Goal: Task Accomplishment & Management: Manage account settings

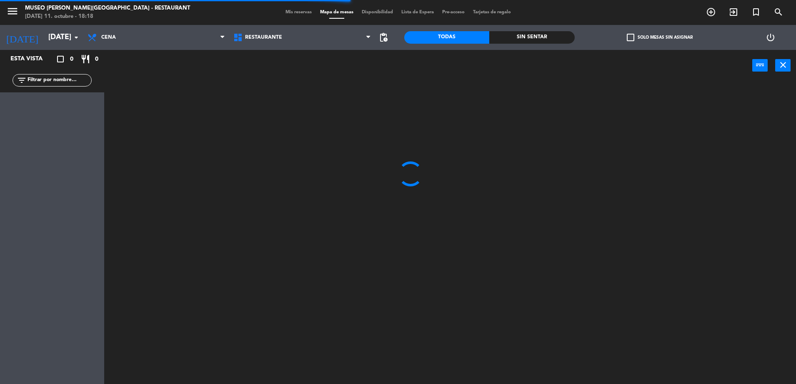
click at [296, 10] on span "Mis reservas" at bounding box center [298, 12] width 35 height 5
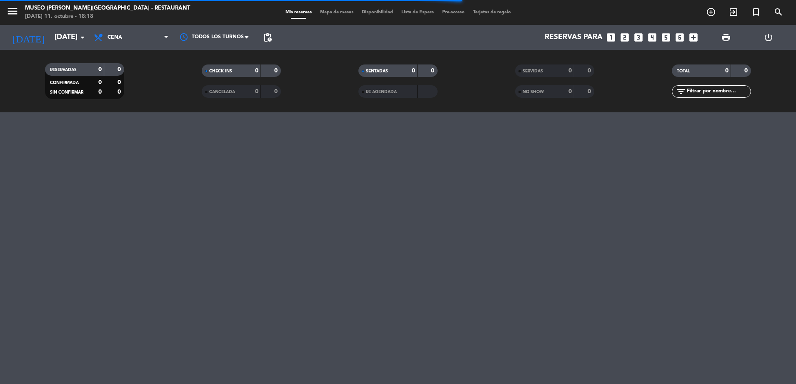
click at [552, 97] on div "NO SHOW 0 0" at bounding box center [554, 91] width 79 height 12
click at [535, 71] on span "SERVIDAS" at bounding box center [532, 71] width 20 height 4
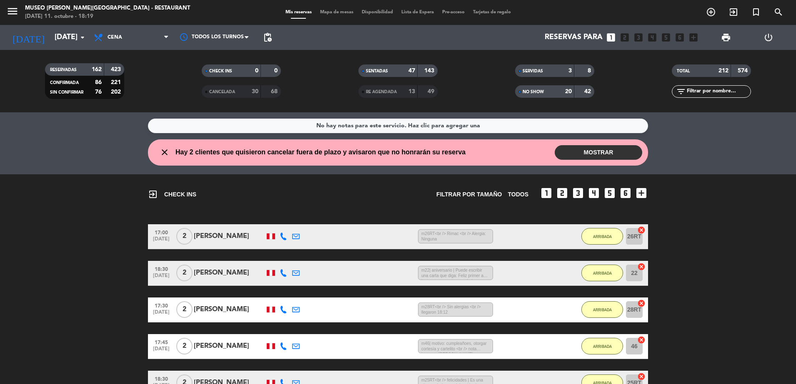
click at [696, 92] on input "text" at bounding box center [718, 91] width 65 height 9
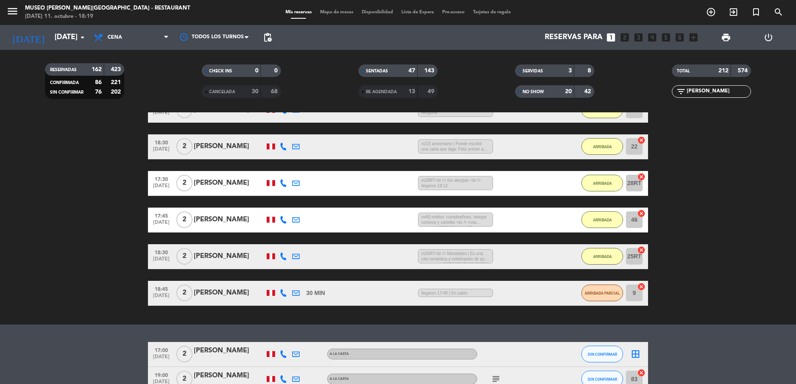
scroll to position [176, 0]
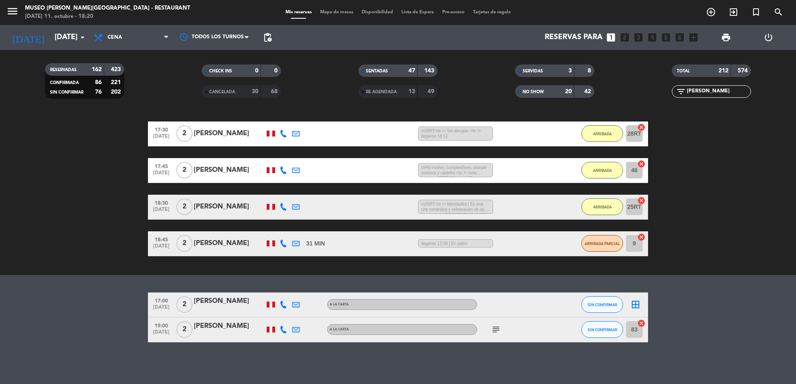
click at [543, 90] on span "NO SHOW" at bounding box center [532, 92] width 21 height 4
click at [699, 90] on input "[PERSON_NAME]" at bounding box center [718, 91] width 65 height 9
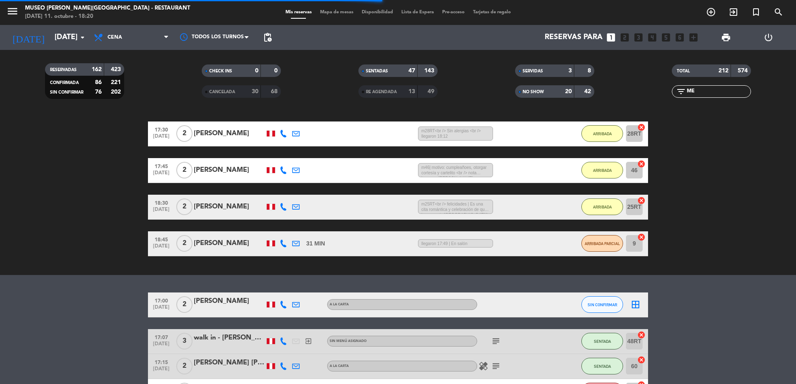
type input "M"
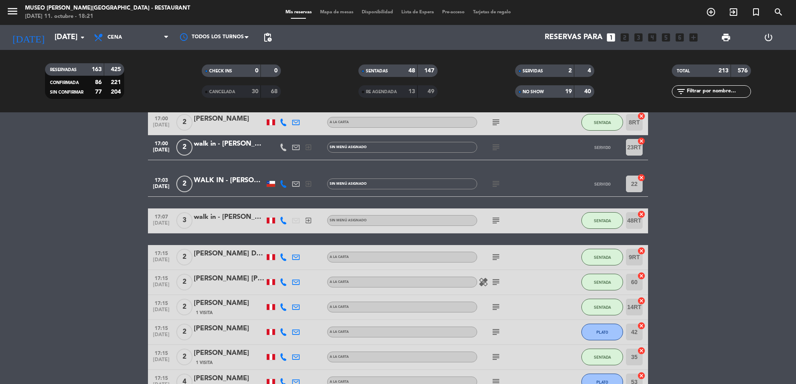
scroll to position [595, 0]
click at [569, 90] on strong "19" at bounding box center [568, 92] width 7 height 6
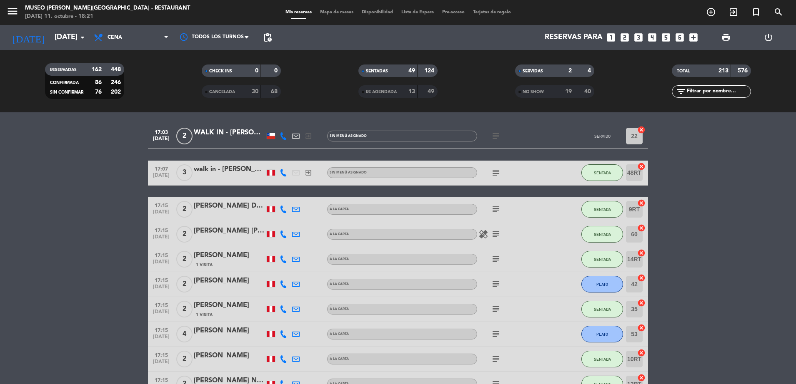
scroll to position [546, 0]
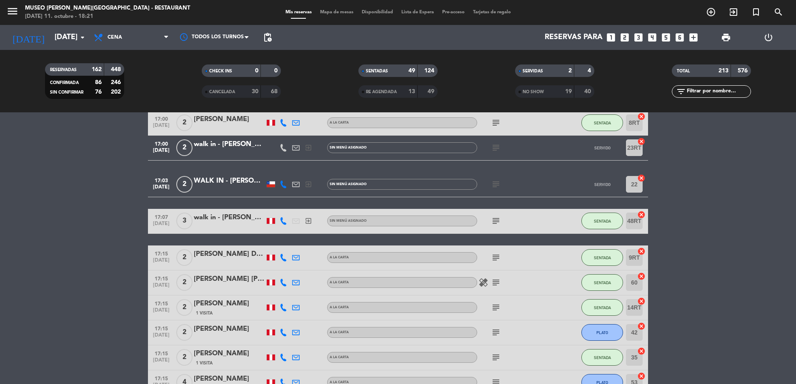
click at [526, 90] on span "NO SHOW" at bounding box center [532, 92] width 21 height 4
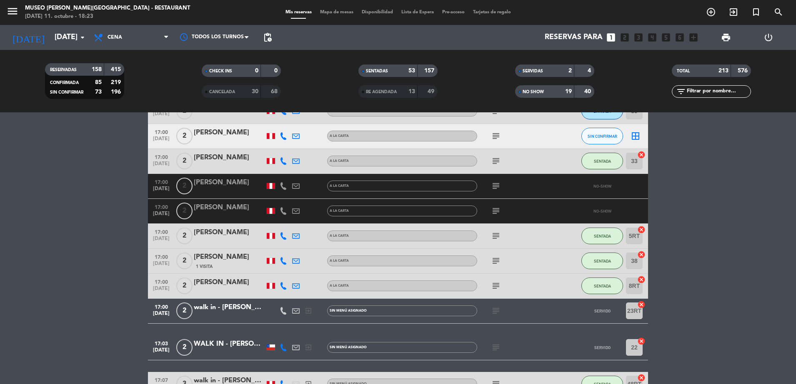
scroll to position [448, 0]
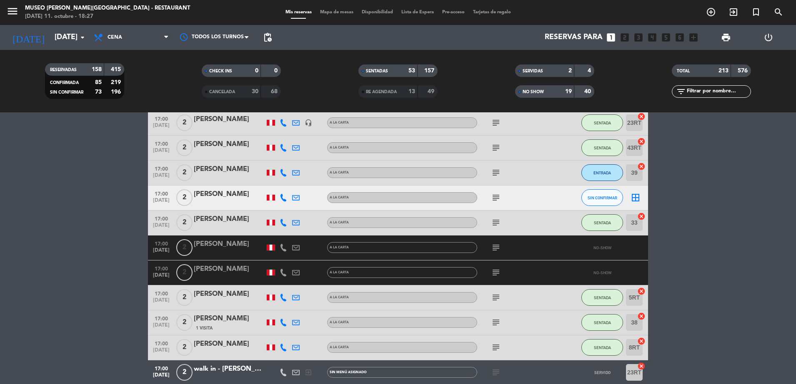
click at [710, 91] on input "text" at bounding box center [718, 91] width 65 height 9
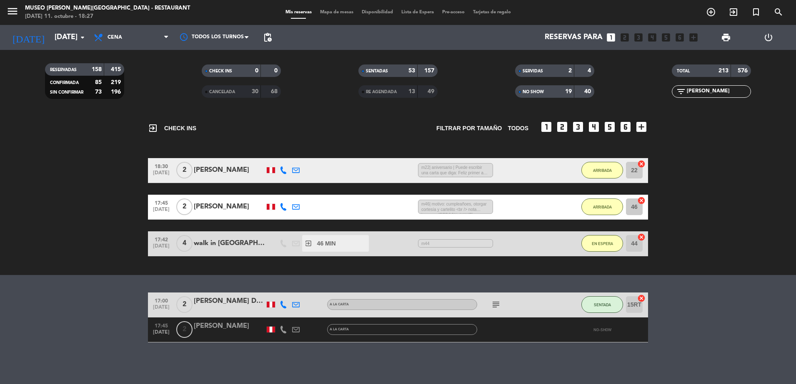
scroll to position [66, 0]
type input "[PERSON_NAME]"
click at [221, 330] on div "[PERSON_NAME]" at bounding box center [229, 326] width 71 height 11
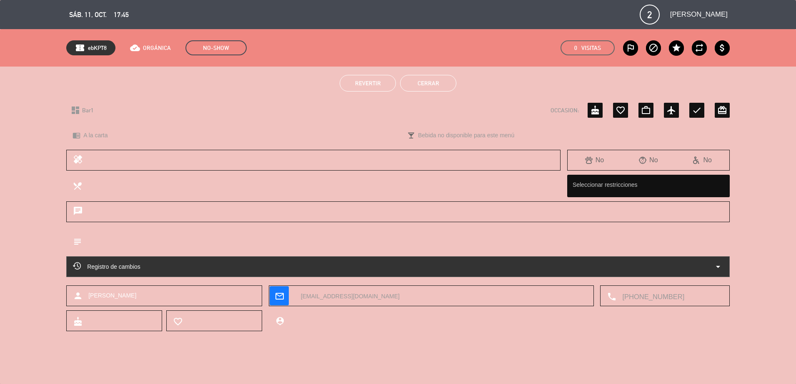
click at [371, 86] on span "Revertir" at bounding box center [368, 83] width 26 height 7
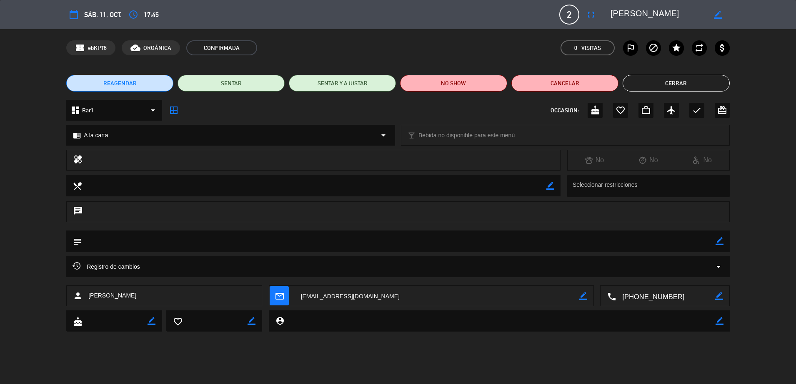
click at [669, 77] on button "Cerrar" at bounding box center [675, 83] width 107 height 17
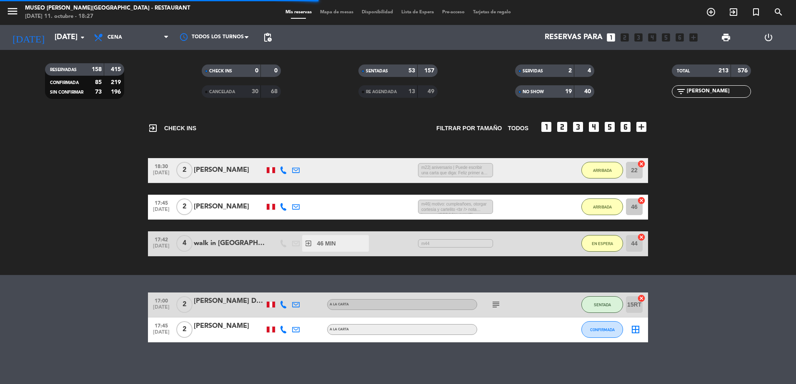
click at [339, 12] on span "Mapa de mesas" at bounding box center [337, 12] width 42 height 5
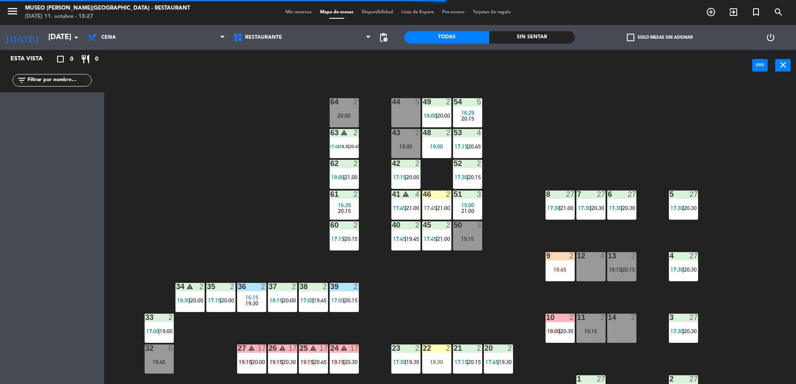
click at [282, 25] on div "Restaurante Roof Top Restaurante Restaurante Roof Top" at bounding box center [302, 37] width 146 height 25
click at [287, 32] on span "Restaurante" at bounding box center [302, 37] width 146 height 18
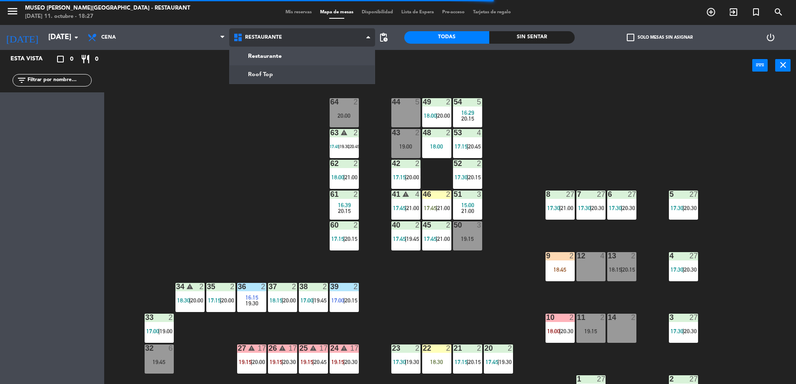
click at [297, 71] on ng-component "menu [GEOGRAPHIC_DATA][PERSON_NAME] - Restaurant [DATE] 11. octubre - 18:27 Mis…" at bounding box center [398, 193] width 796 height 387
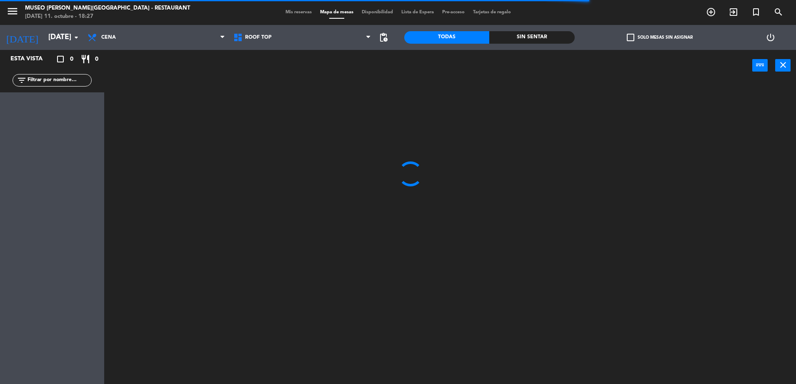
click at [70, 83] on input "text" at bounding box center [59, 80] width 65 height 9
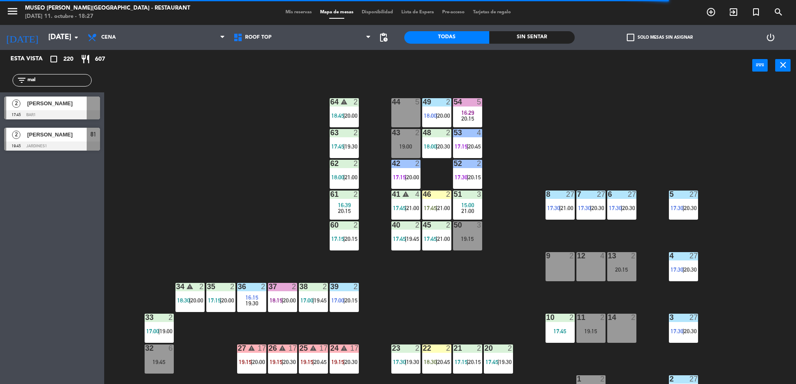
type input "mal"
click at [57, 239] on div "Esta vista crop_square 220 restaurant 607 filter_list mal 2 [PERSON_NAME] 17:45…" at bounding box center [52, 217] width 104 height 334
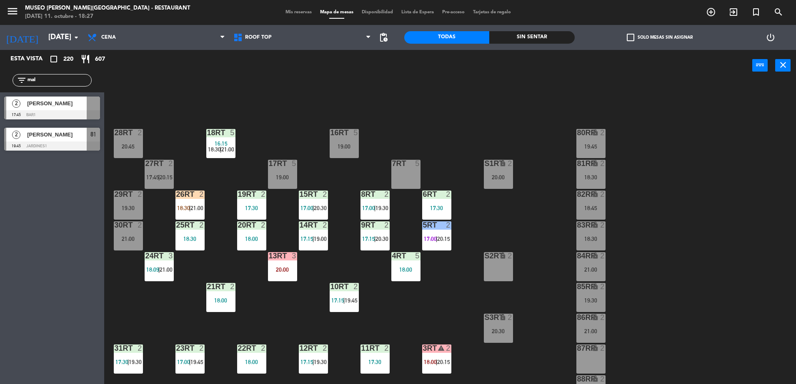
scroll to position [327, 0]
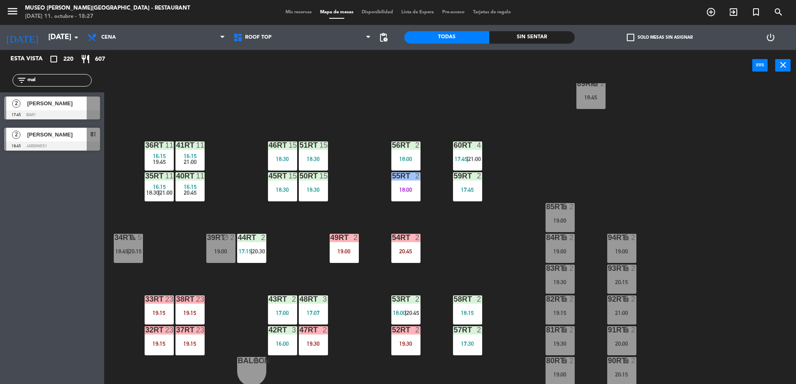
drag, startPoint x: 221, startPoint y: 186, endPoint x: 435, endPoint y: 170, distance: 214.3
click at [435, 170] on div "18RT 5 16:15 18:30 | 21:00 16RT 5 19:00 28RT 2 20:45 80RR lock 2 19:45 27RT 2 1…" at bounding box center [453, 234] width 683 height 303
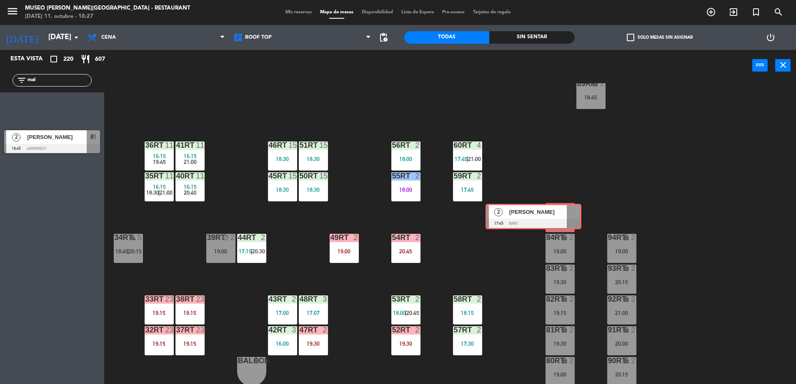
drag, startPoint x: 71, startPoint y: 110, endPoint x: 551, endPoint y: 217, distance: 491.5
click at [551, 217] on div "Esta vista crop_square 220 restaurant 607 filter_list mal 2 [PERSON_NAME] 17:45…" at bounding box center [398, 218] width 796 height 337
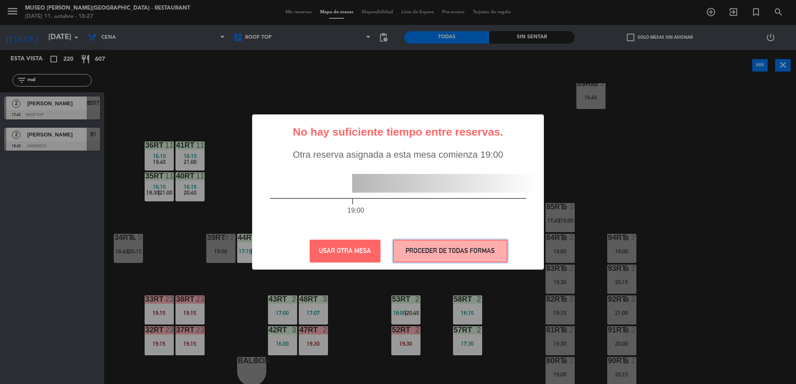
click at [476, 252] on button "PROCEDER DE TODAS FORMAS" at bounding box center [450, 251] width 115 height 23
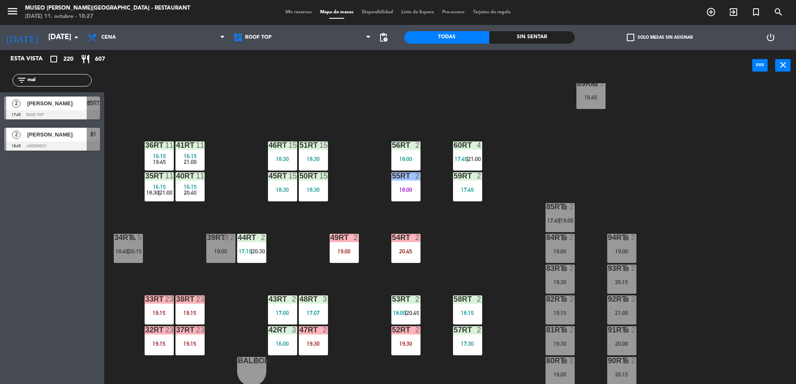
click at [62, 115] on div at bounding box center [52, 114] width 96 height 9
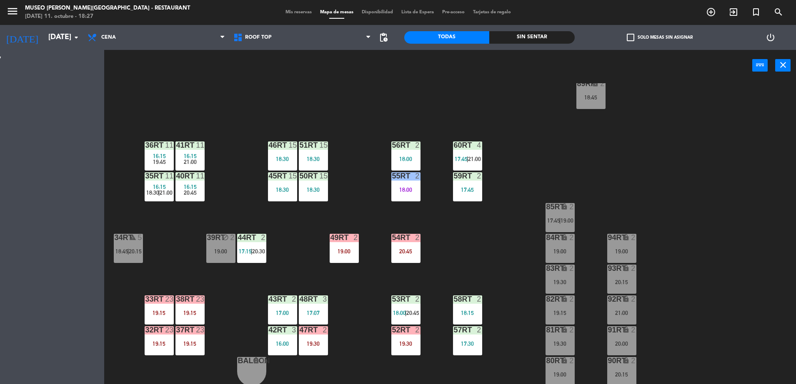
scroll to position [0, 0]
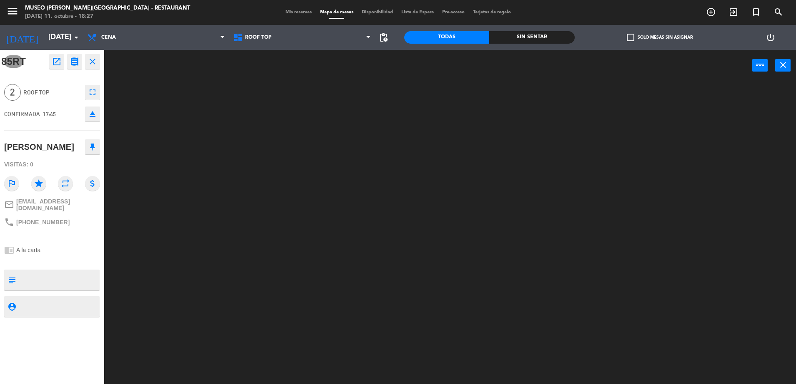
click at [49, 289] on textarea at bounding box center [59, 280] width 80 height 17
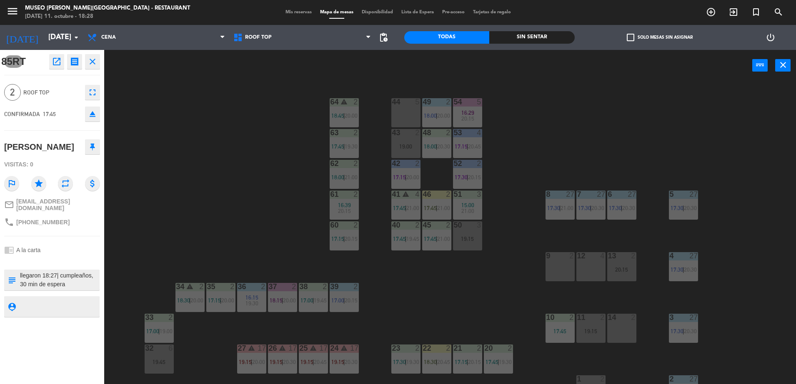
type textarea "llegaron 18:27| cumpleaños, 30 min de espera"
click at [81, 256] on div "chrome_reader_mode A la carta" at bounding box center [52, 250] width 96 height 16
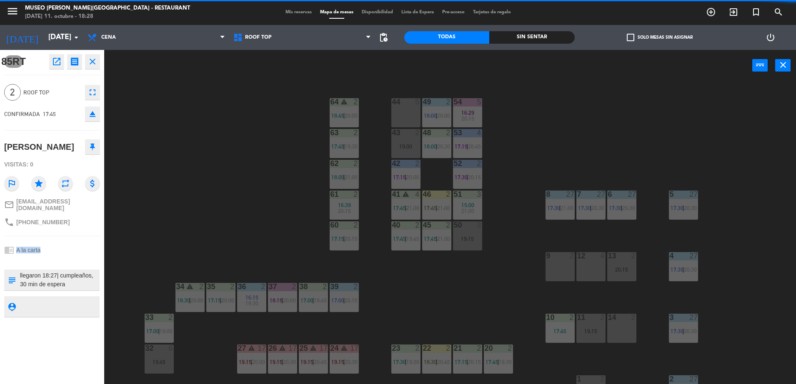
click at [81, 256] on div "chrome_reader_mode A la carta" at bounding box center [52, 250] width 96 height 16
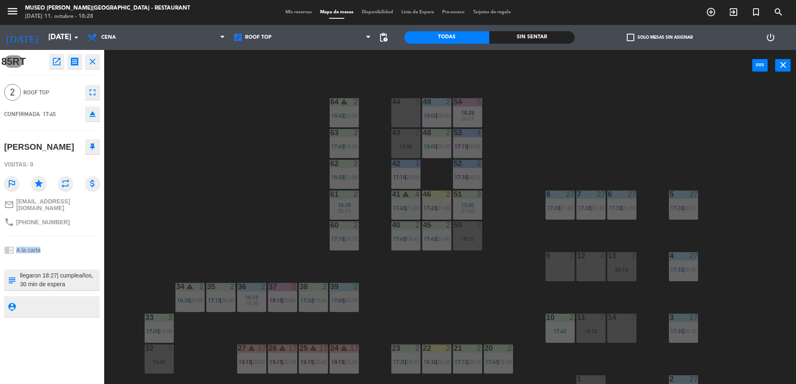
click at [81, 256] on div "chrome_reader_mode A la carta" at bounding box center [52, 250] width 96 height 16
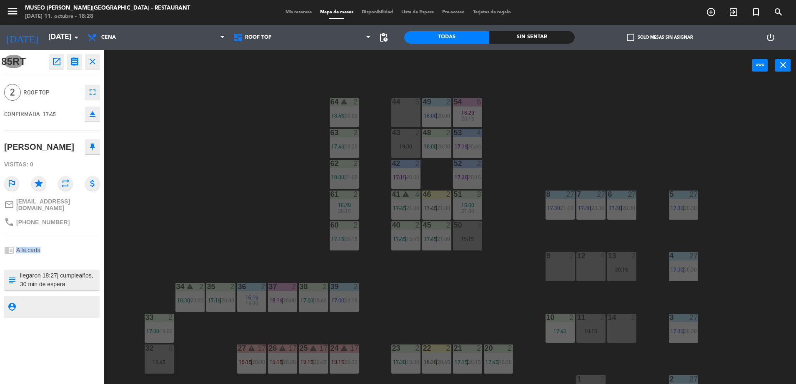
click at [81, 256] on div "chrome_reader_mode A la carta" at bounding box center [52, 250] width 96 height 16
click at [78, 252] on div "chrome_reader_mode A la carta" at bounding box center [52, 250] width 96 height 16
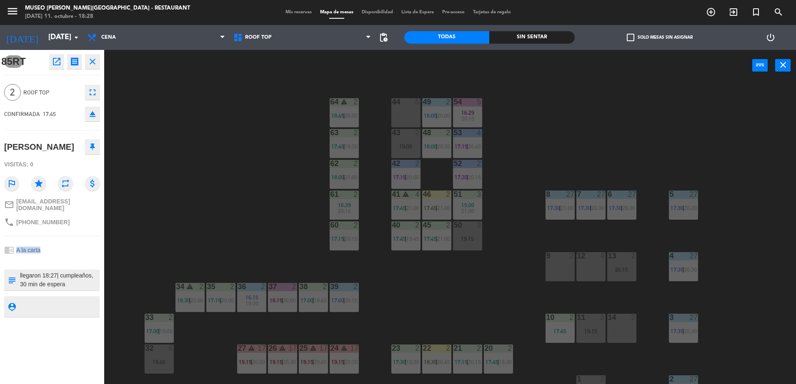
click at [78, 252] on div "chrome_reader_mode A la carta" at bounding box center [52, 250] width 96 height 16
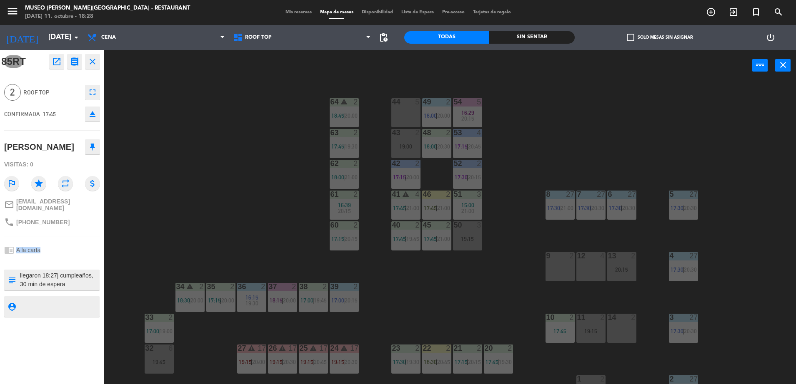
click at [78, 252] on div "chrome_reader_mode A la carta" at bounding box center [52, 250] width 96 height 16
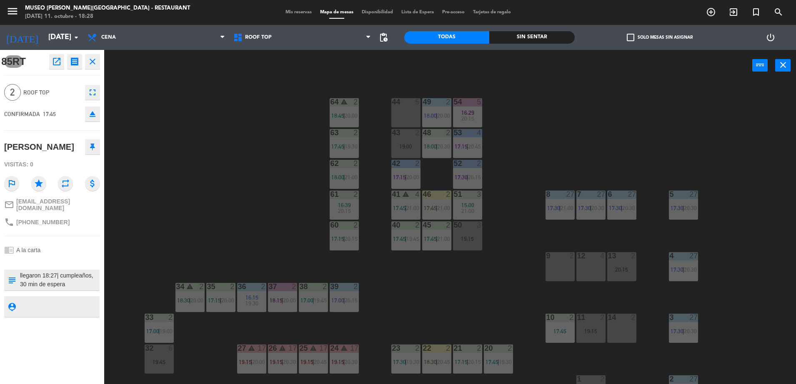
click at [78, 252] on div "chrome_reader_mode A la carta" at bounding box center [52, 250] width 96 height 16
click at [76, 252] on div "chrome_reader_mode A la carta" at bounding box center [52, 250] width 96 height 16
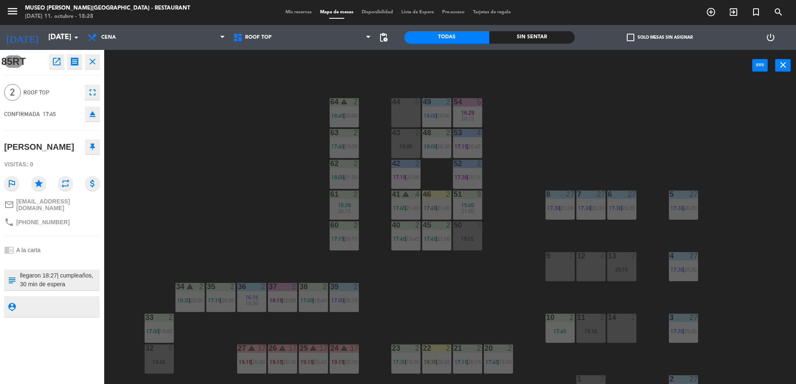
click at [76, 252] on div "chrome_reader_mode A la carta" at bounding box center [52, 250] width 96 height 16
click at [146, 242] on div "44 5 49 2 18:00 | 20:00 54 5 16:29 20:15 64 warning 2 18:45 | 20:00 48 2 18:00 …" at bounding box center [453, 234] width 683 height 303
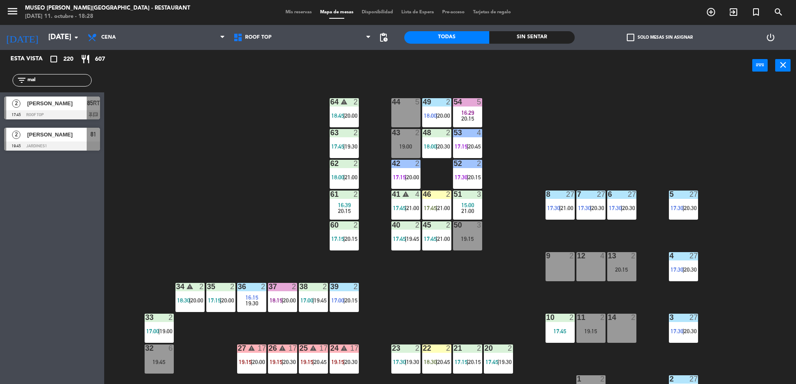
click at [85, 112] on div at bounding box center [52, 114] width 96 height 9
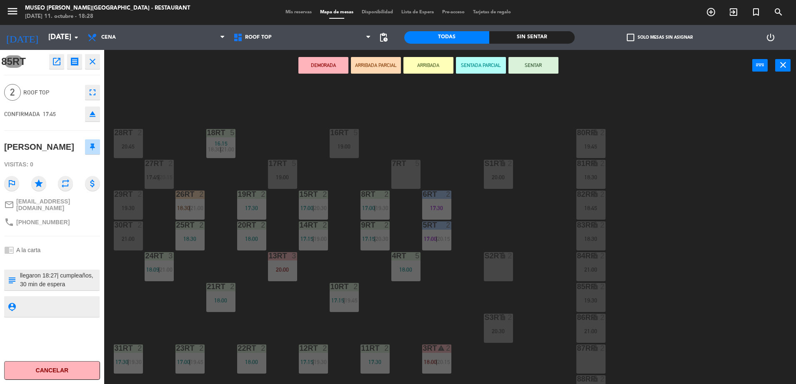
click at [388, 68] on button "ARRIBADA PARCIAL" at bounding box center [376, 65] width 50 height 17
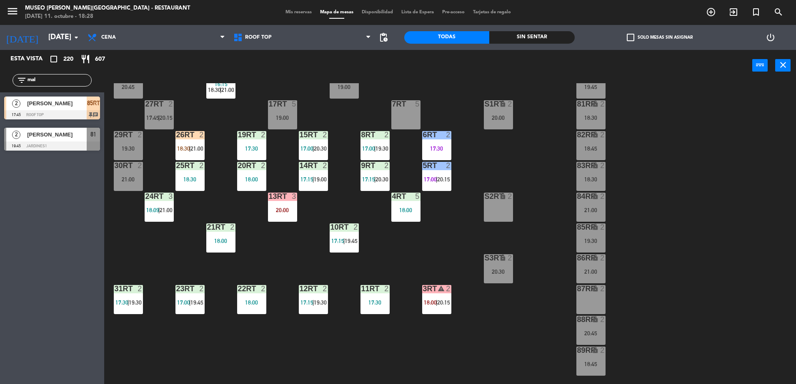
scroll to position [59, 0]
click at [294, 13] on span "Mis reservas" at bounding box center [298, 12] width 35 height 5
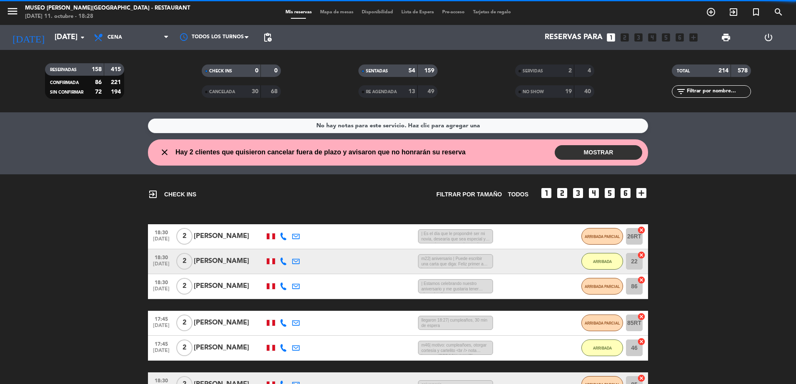
click at [522, 92] on span "NO SHOW" at bounding box center [532, 92] width 21 height 4
click at [547, 69] on div "SERVIDAS" at bounding box center [536, 71] width 38 height 10
